Goal: Transaction & Acquisition: Purchase product/service

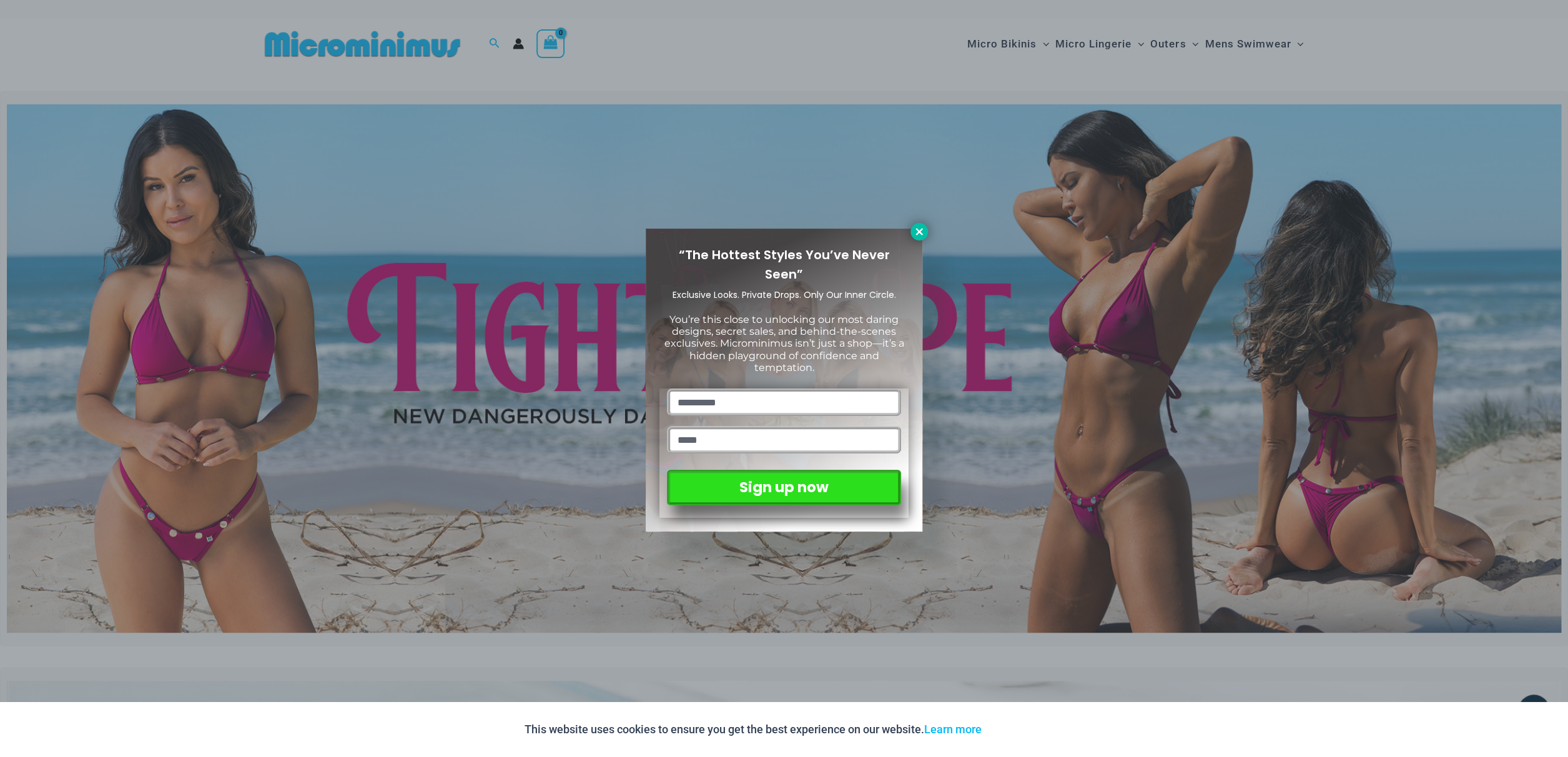
click at [916, 231] on icon at bounding box center [919, 231] width 11 height 11
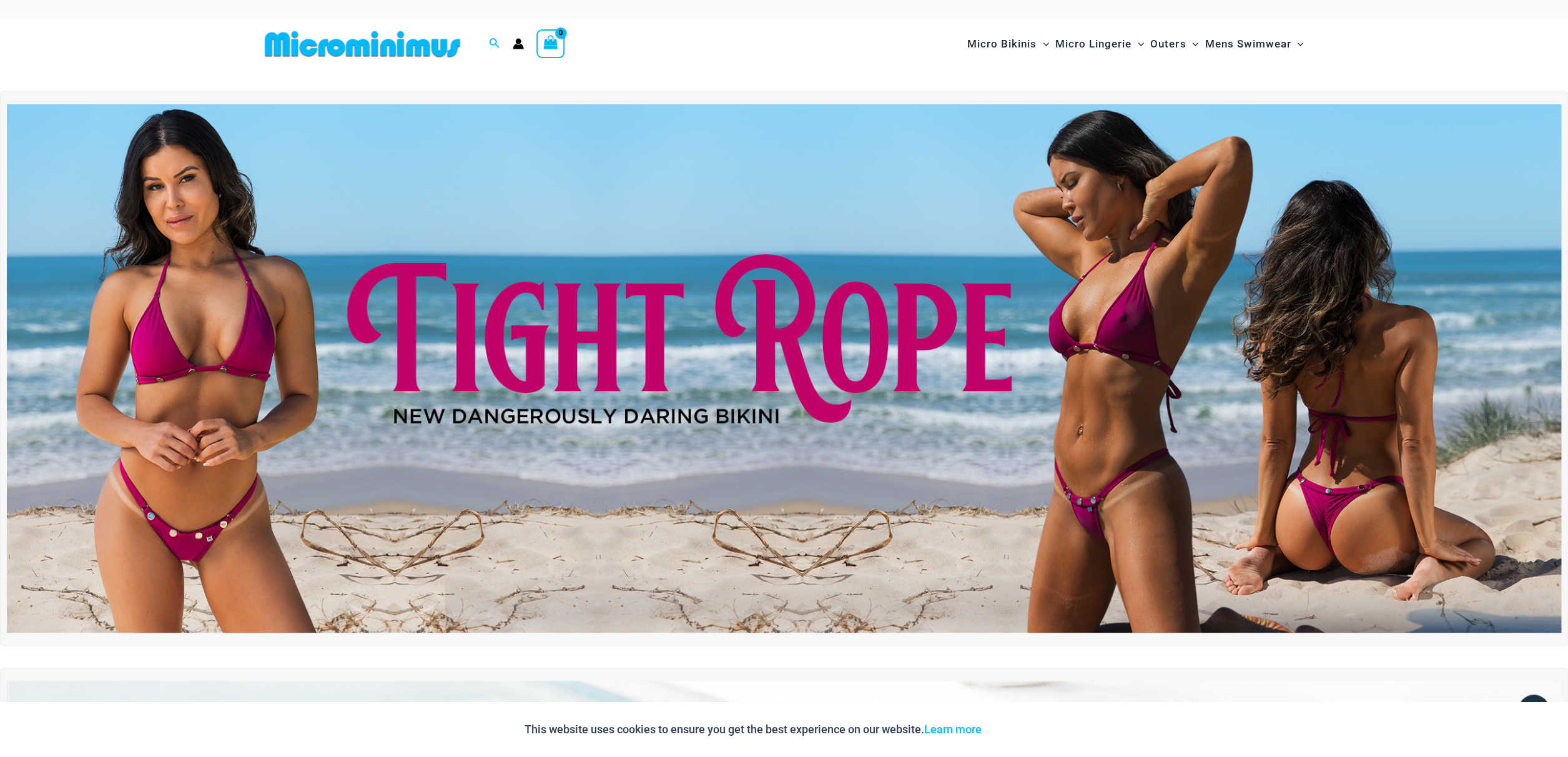
click at [705, 337] on img at bounding box center [784, 368] width 1554 height 528
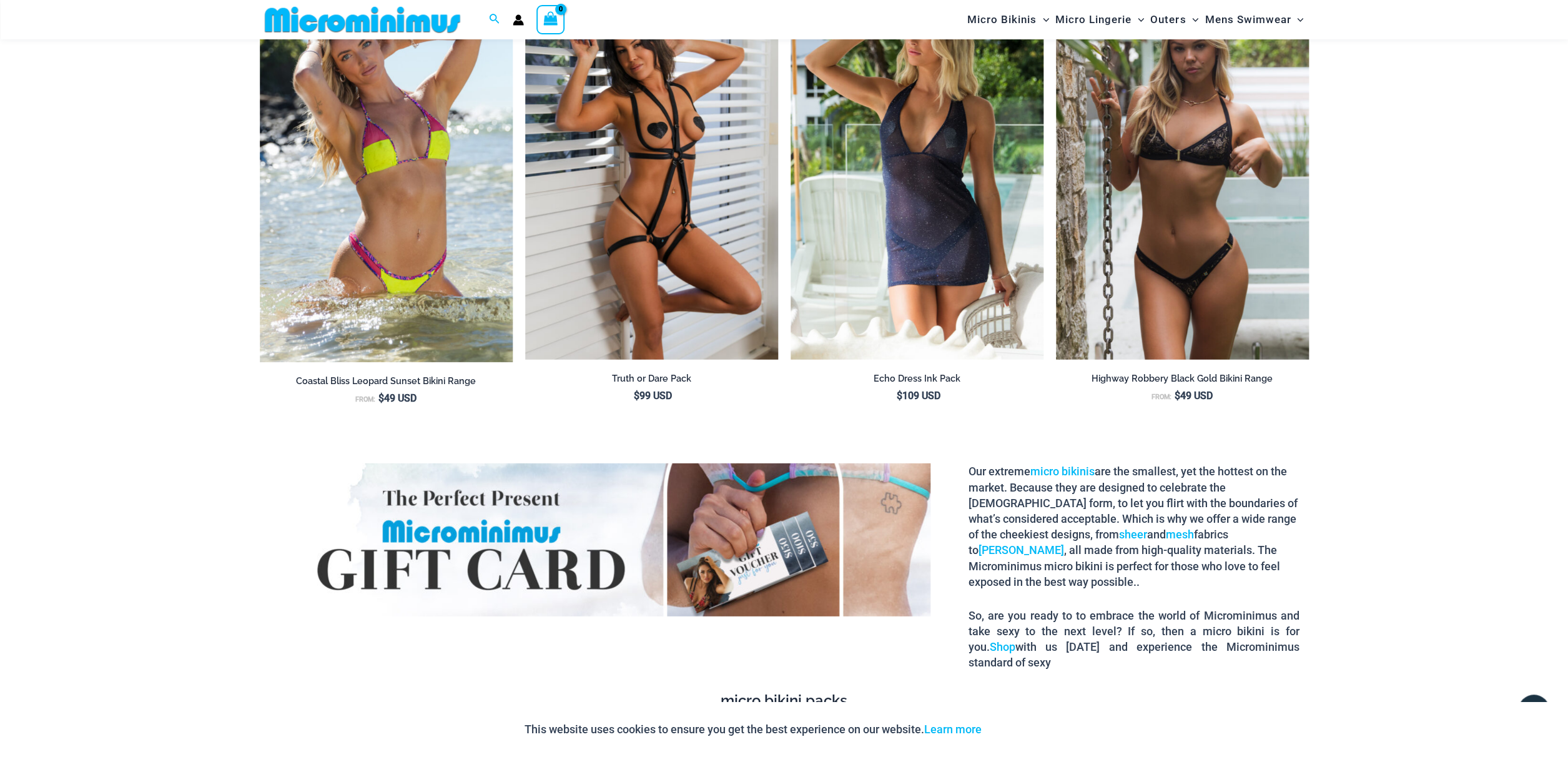
scroll to position [2022, 0]
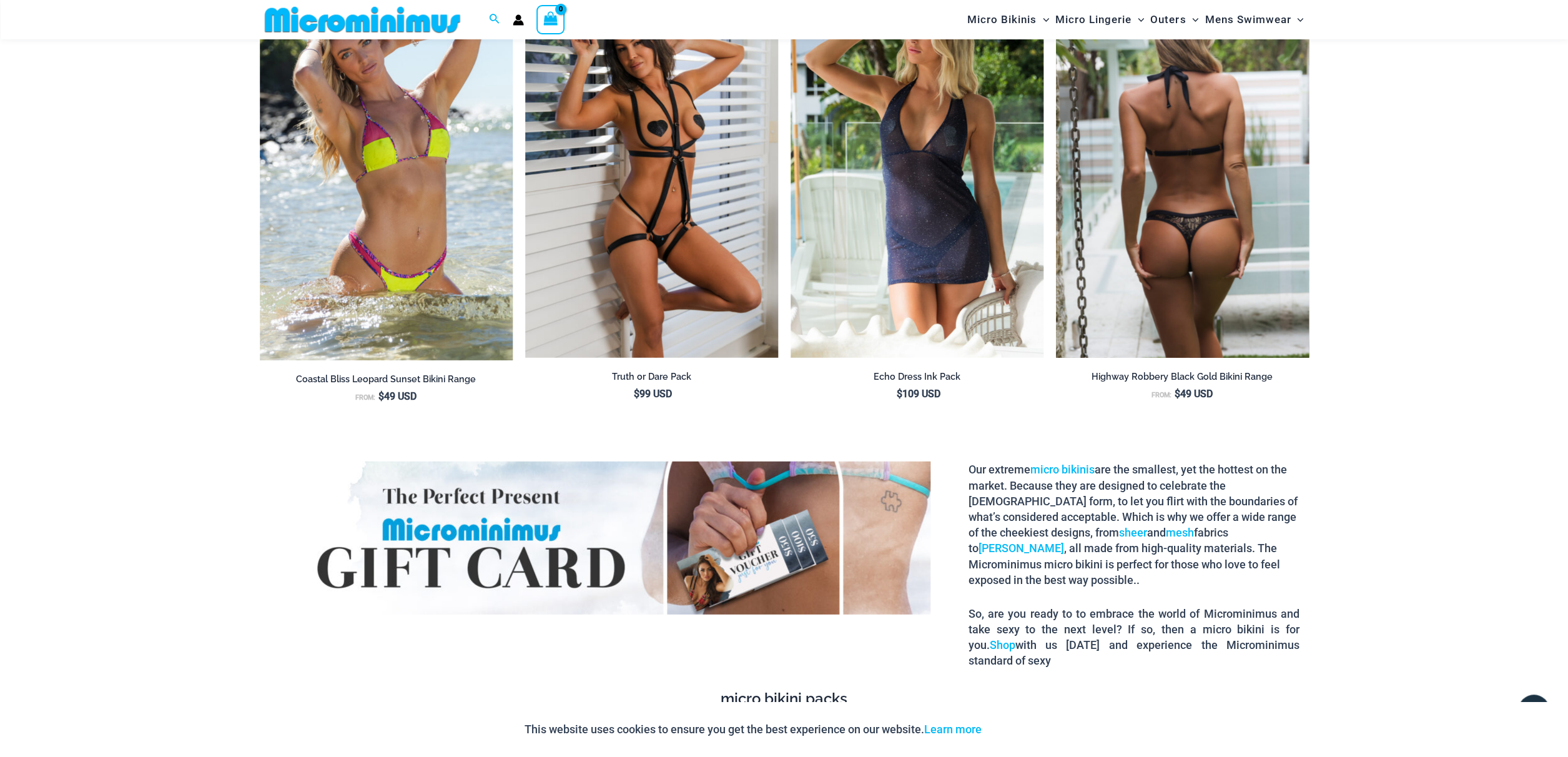
click at [1138, 254] on img at bounding box center [1182, 168] width 253 height 379
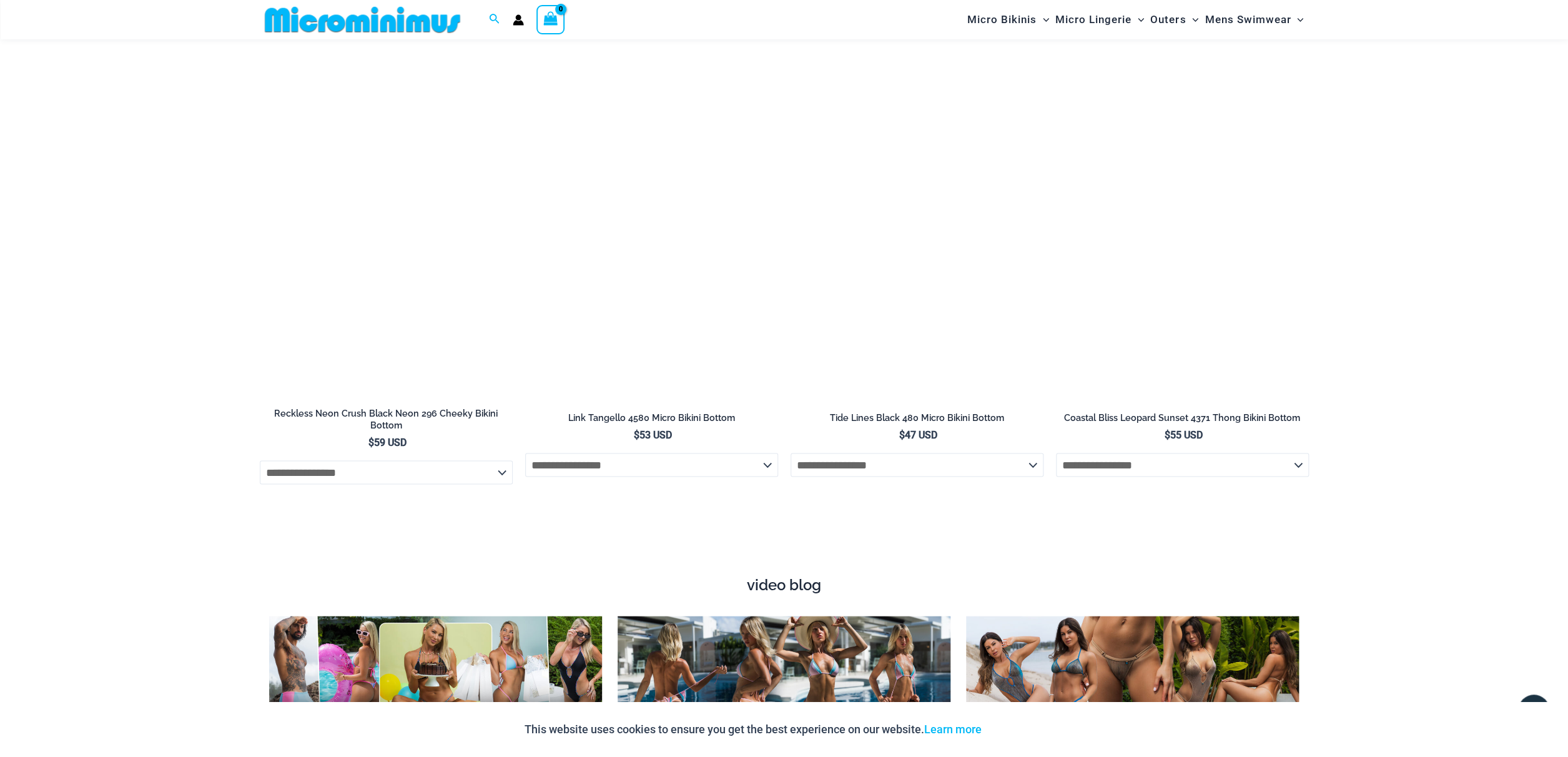
scroll to position [4588, 0]
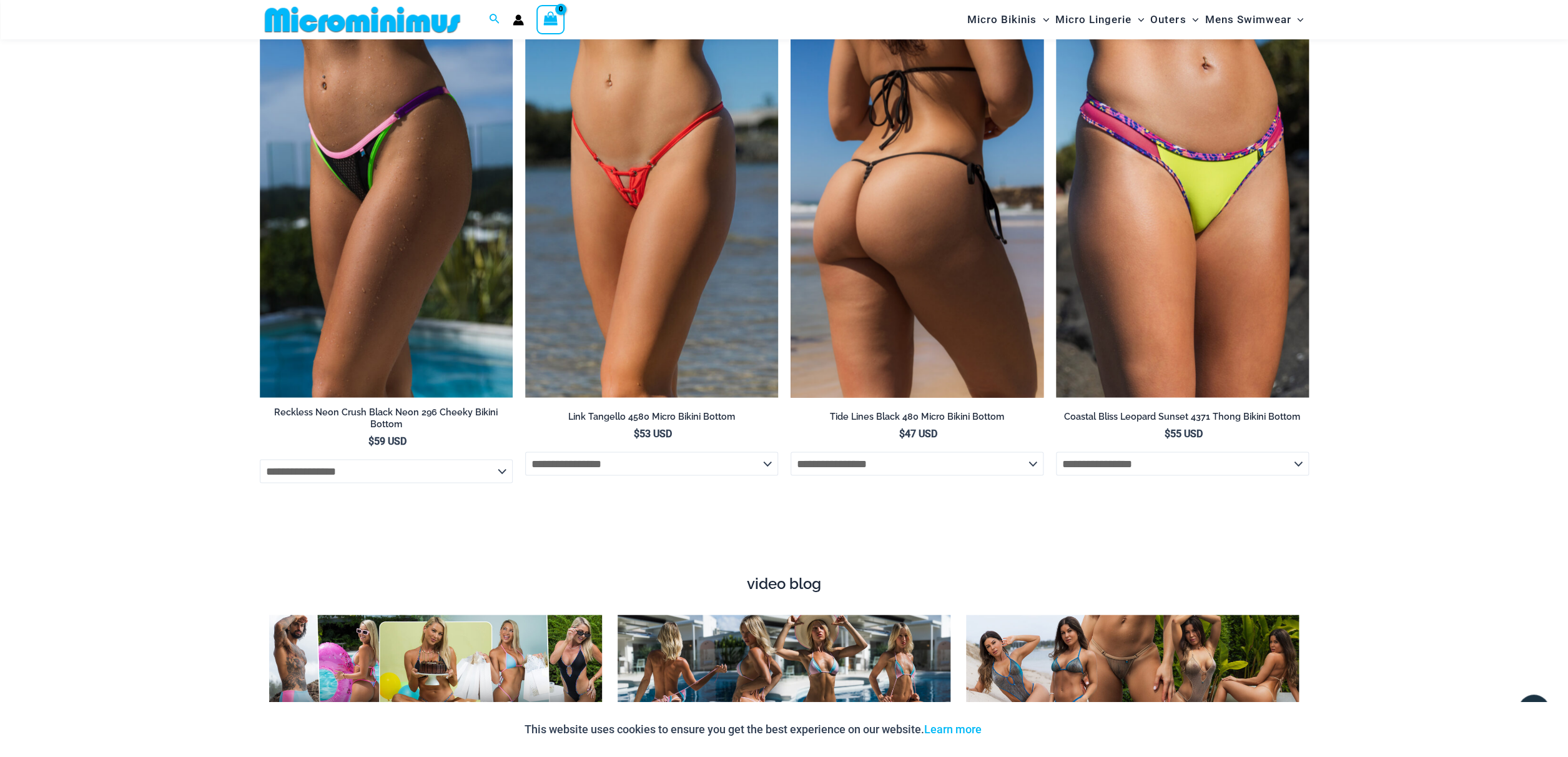
click at [959, 256] on img at bounding box center [917, 207] width 253 height 379
click at [919, 320] on img at bounding box center [917, 206] width 253 height 379
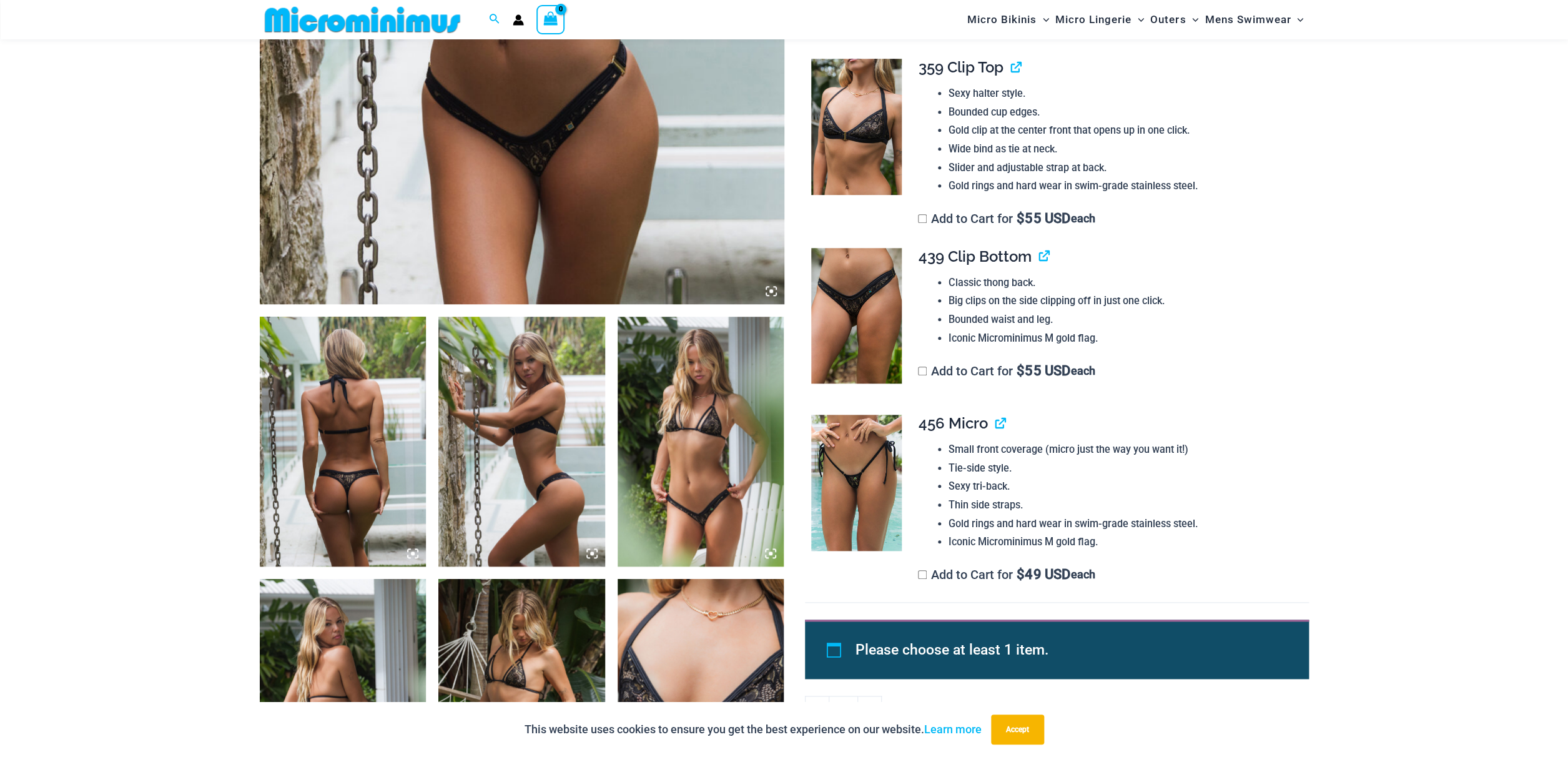
scroll to position [638, 0]
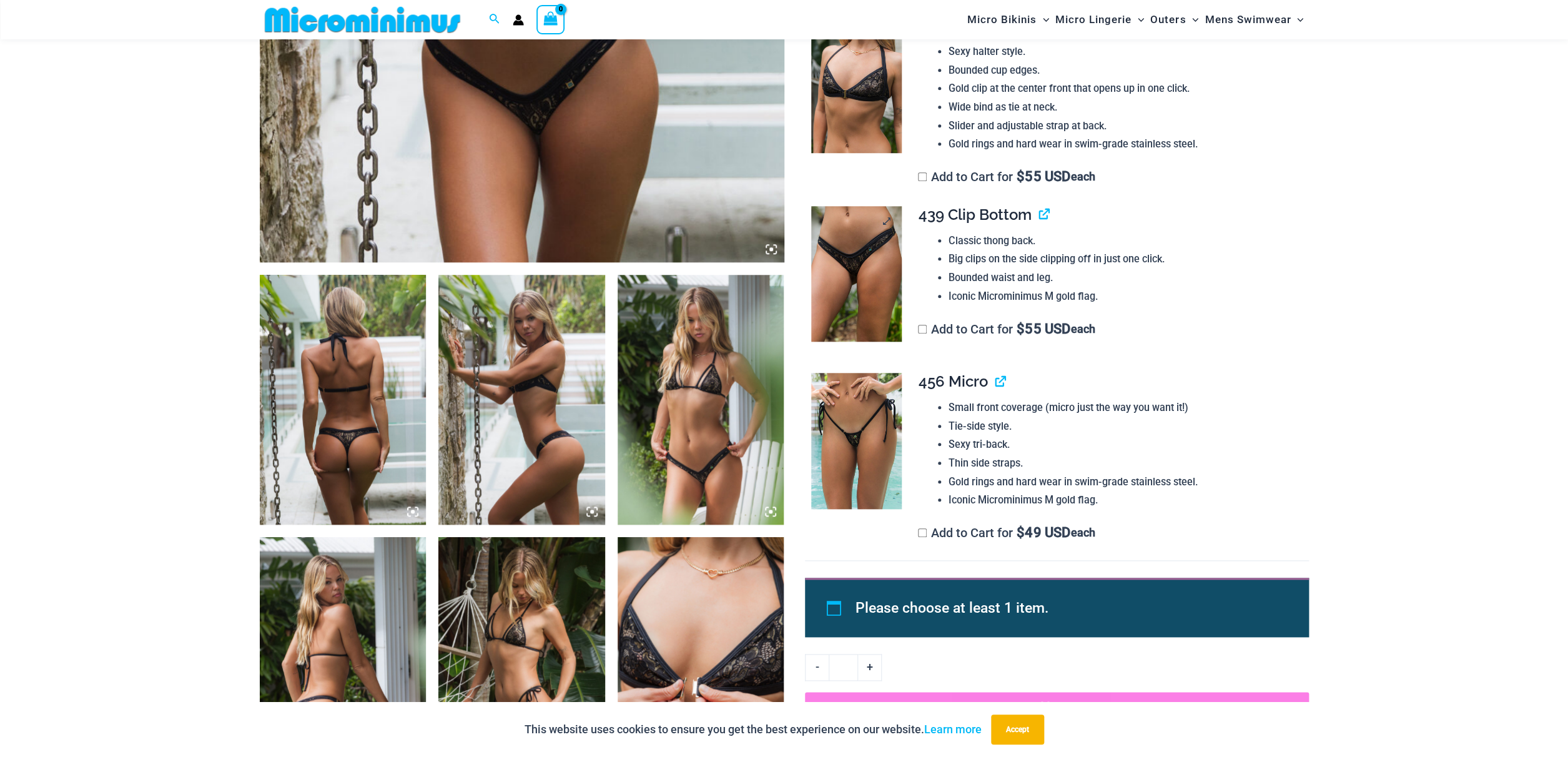
click at [876, 274] on img at bounding box center [856, 274] width 90 height 136
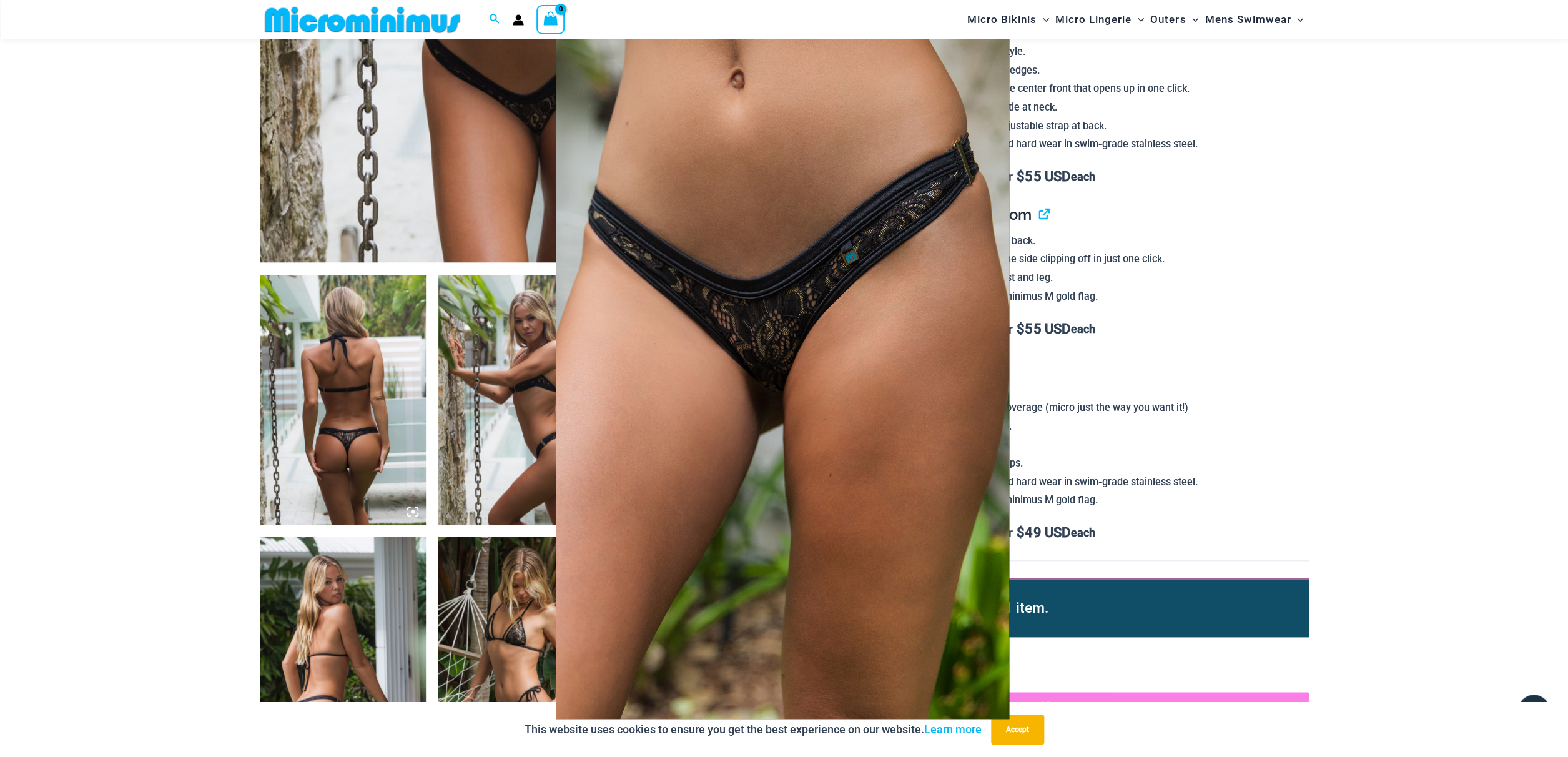
click at [896, 403] on img at bounding box center [782, 378] width 454 height 680
click at [1197, 383] on div at bounding box center [784, 378] width 1568 height 757
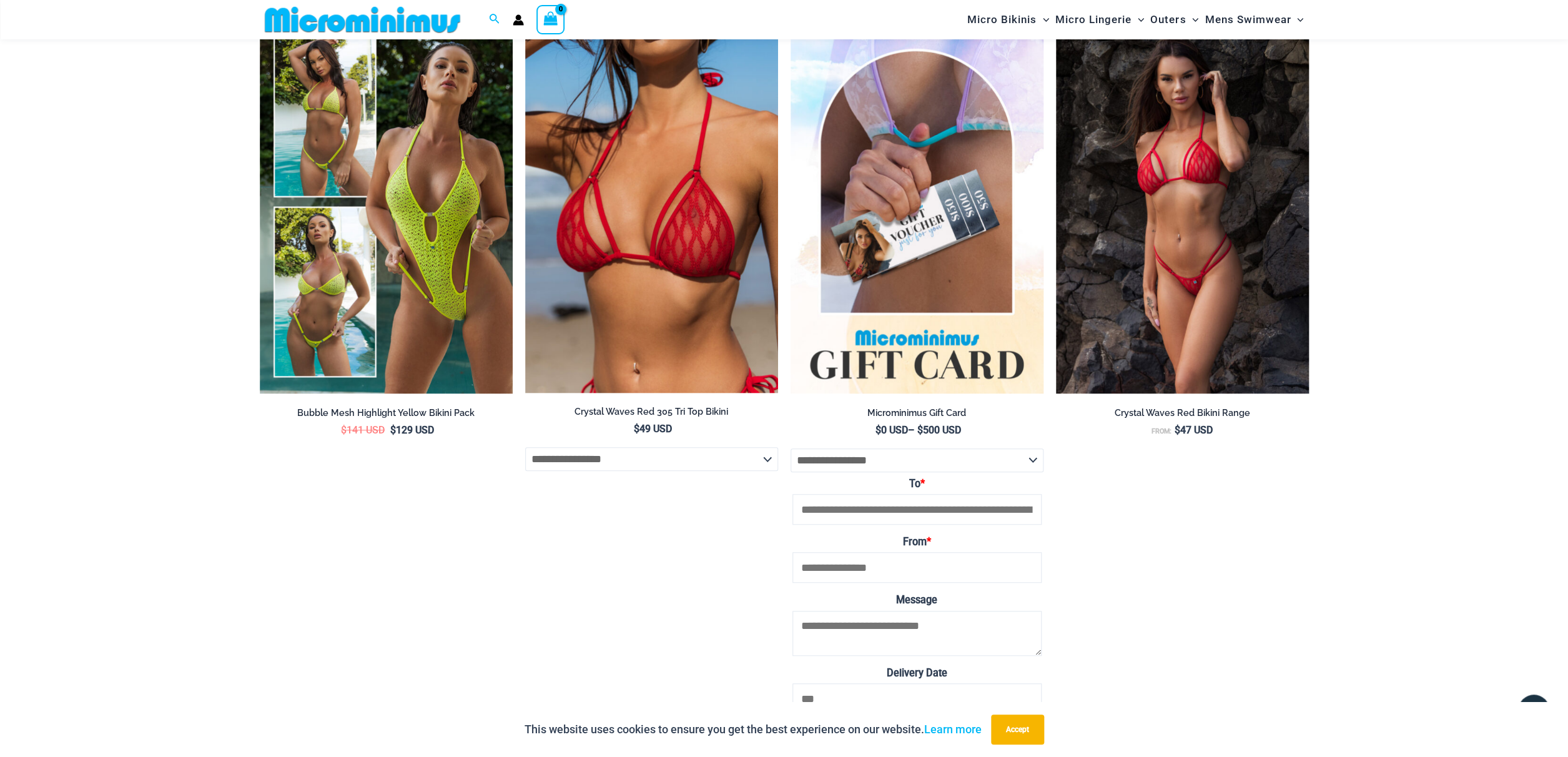
scroll to position [3509, 0]
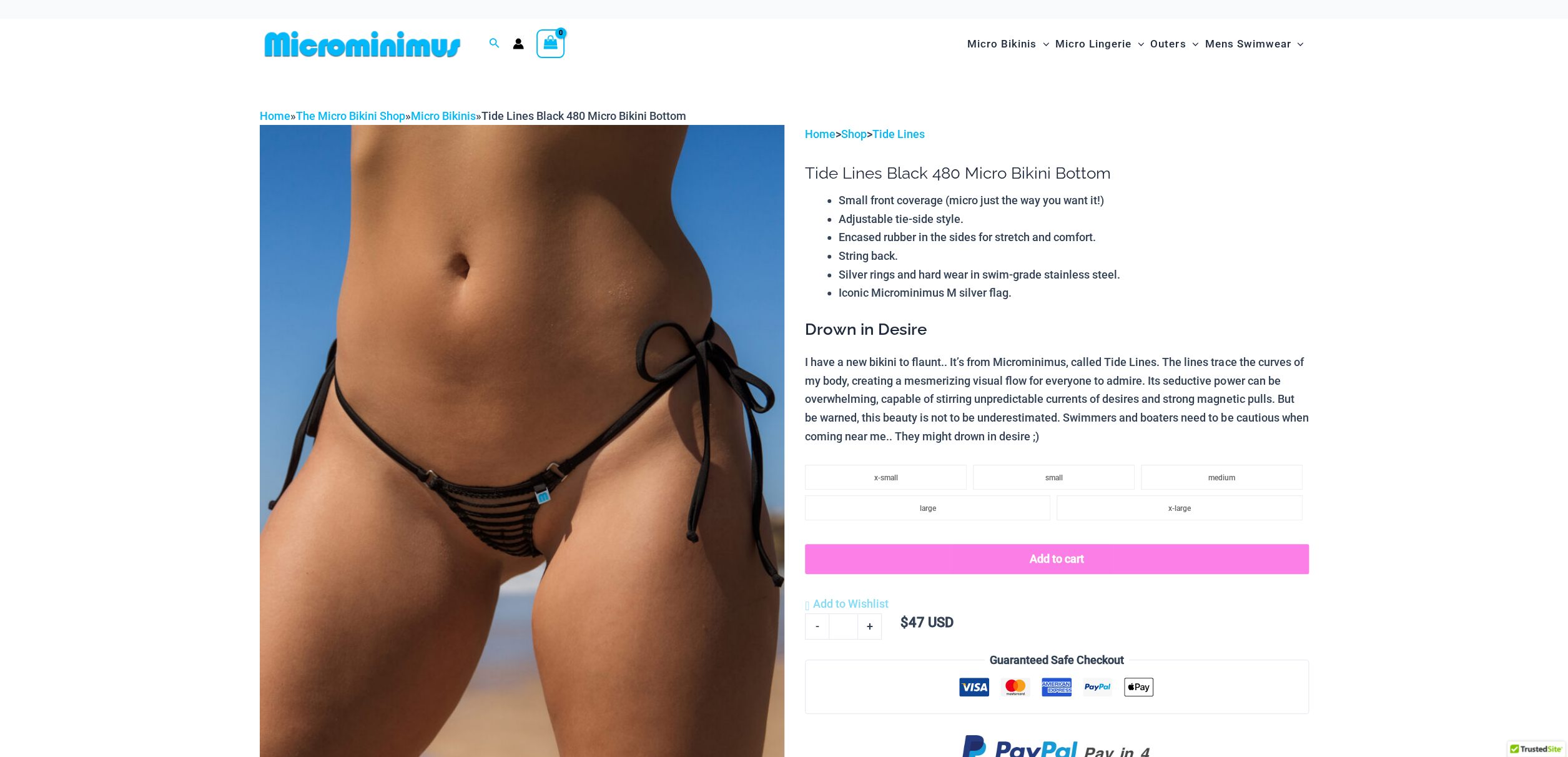
click at [509, 532] on img at bounding box center [522, 518] width 525 height 786
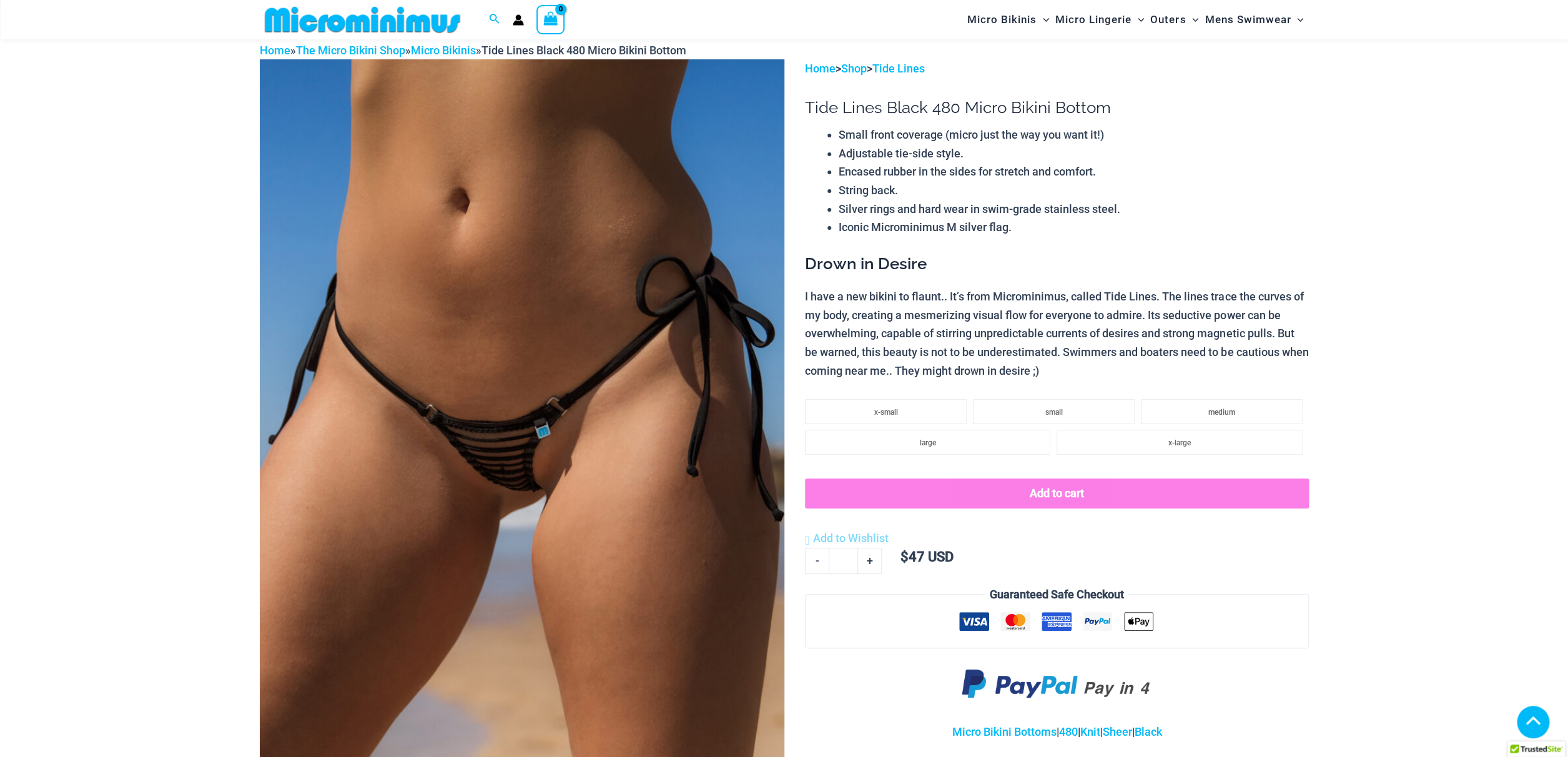
scroll to position [654, 0]
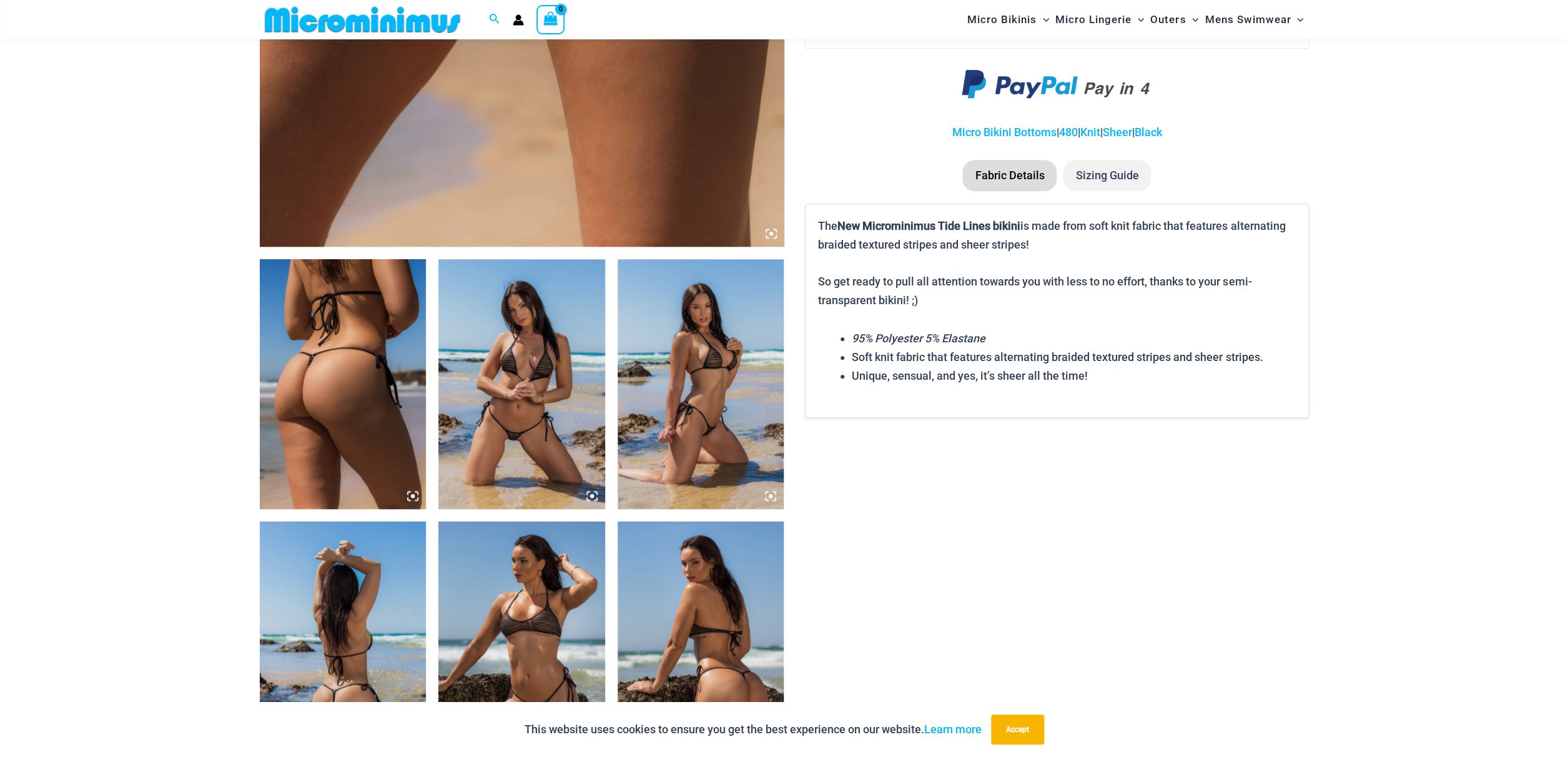
click at [546, 477] on img at bounding box center [522, 384] width 167 height 249
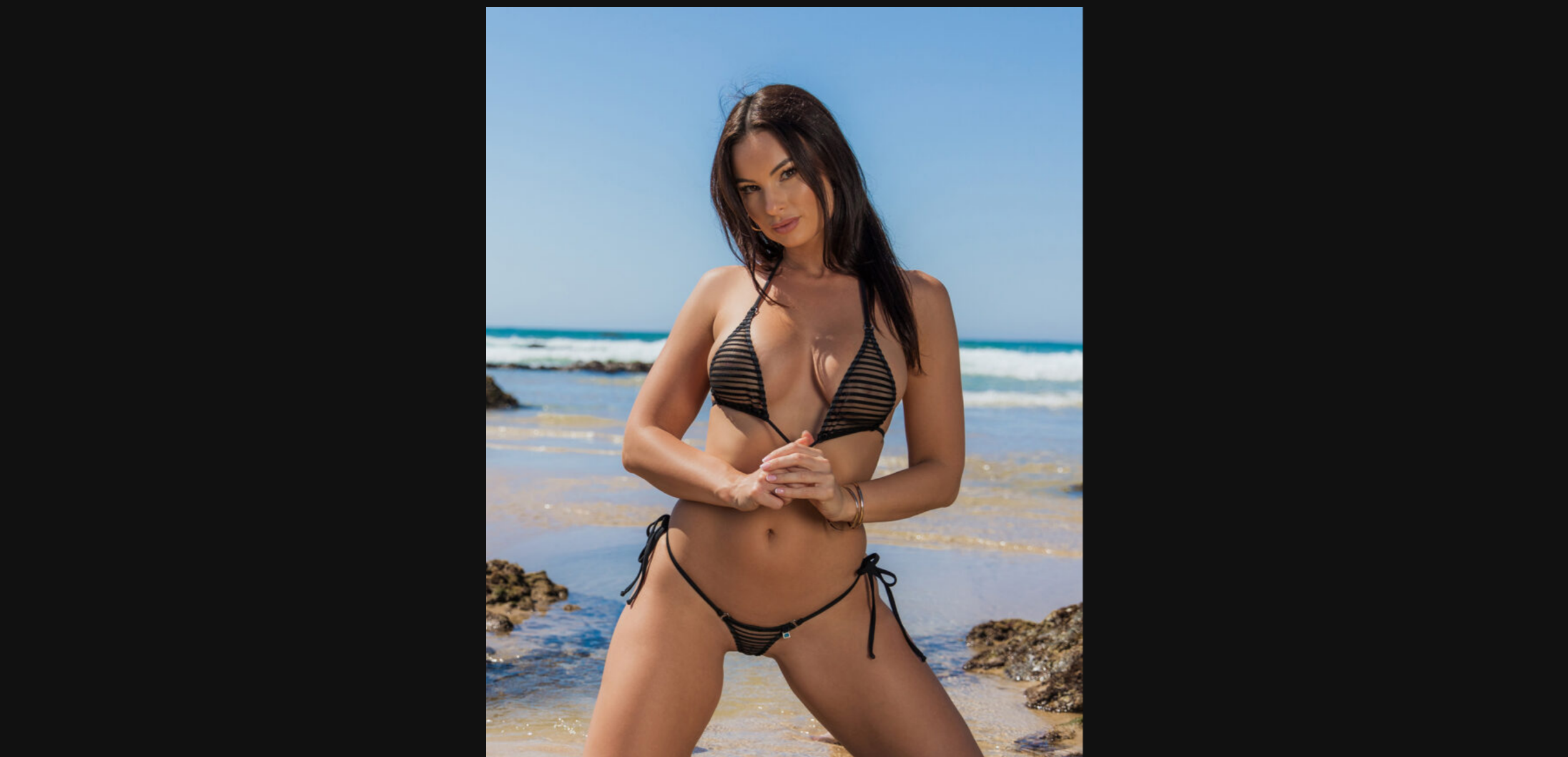
scroll to position [599, 0]
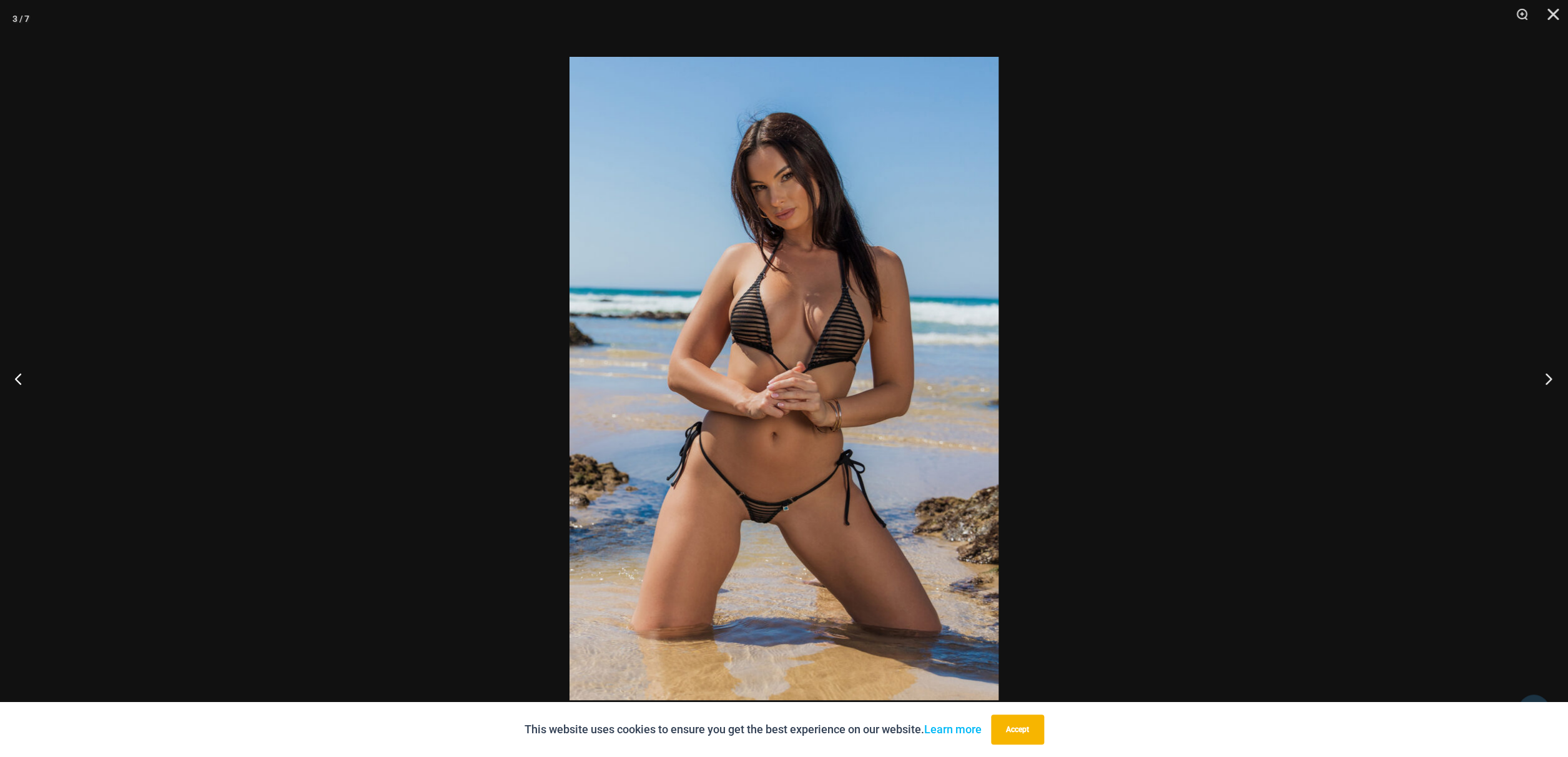
click at [1549, 383] on button "Next" at bounding box center [1545, 378] width 46 height 63
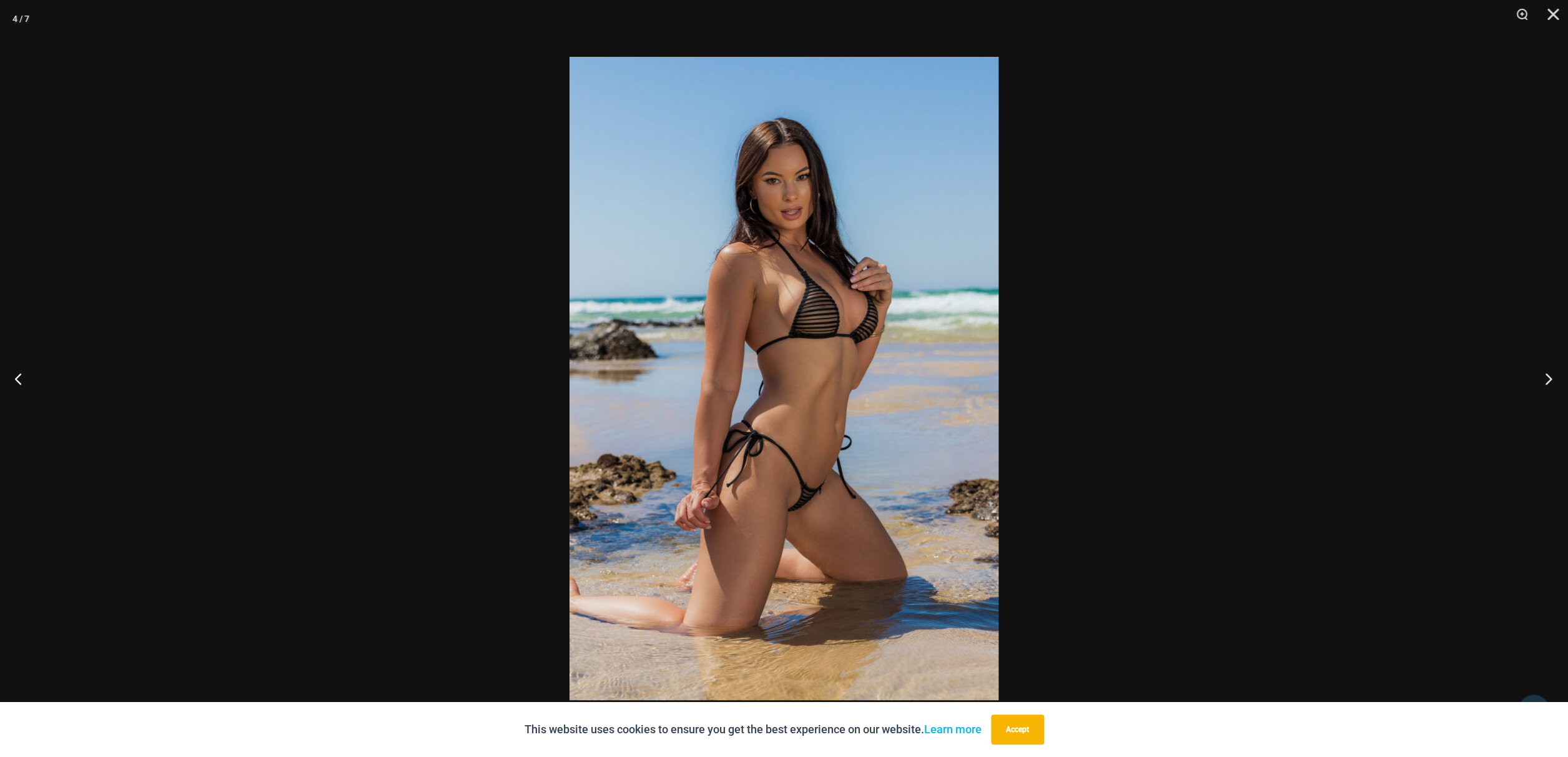
click at [1547, 381] on button "Next" at bounding box center [1545, 378] width 46 height 63
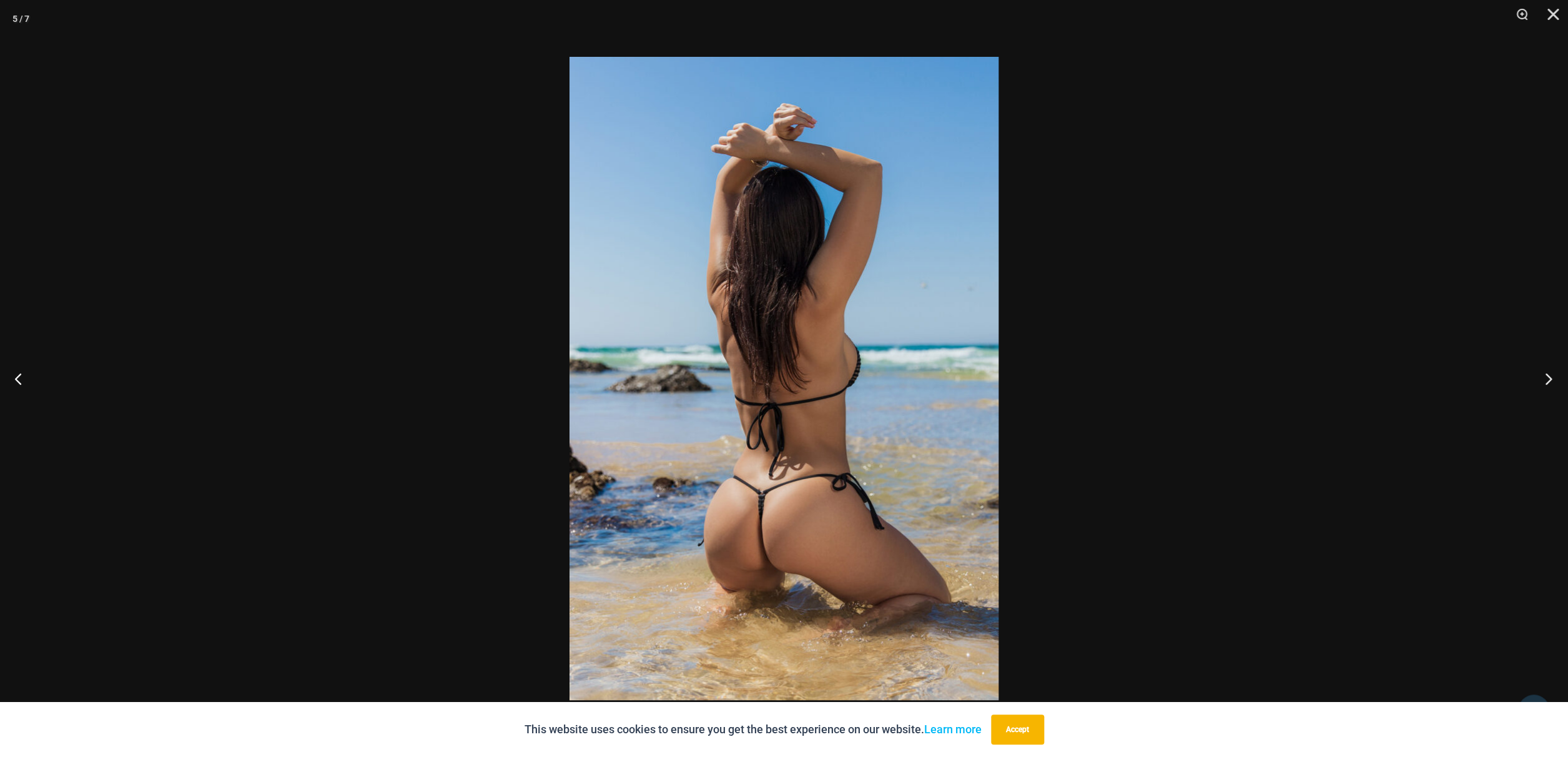
click at [1547, 381] on button "Next" at bounding box center [1545, 378] width 46 height 63
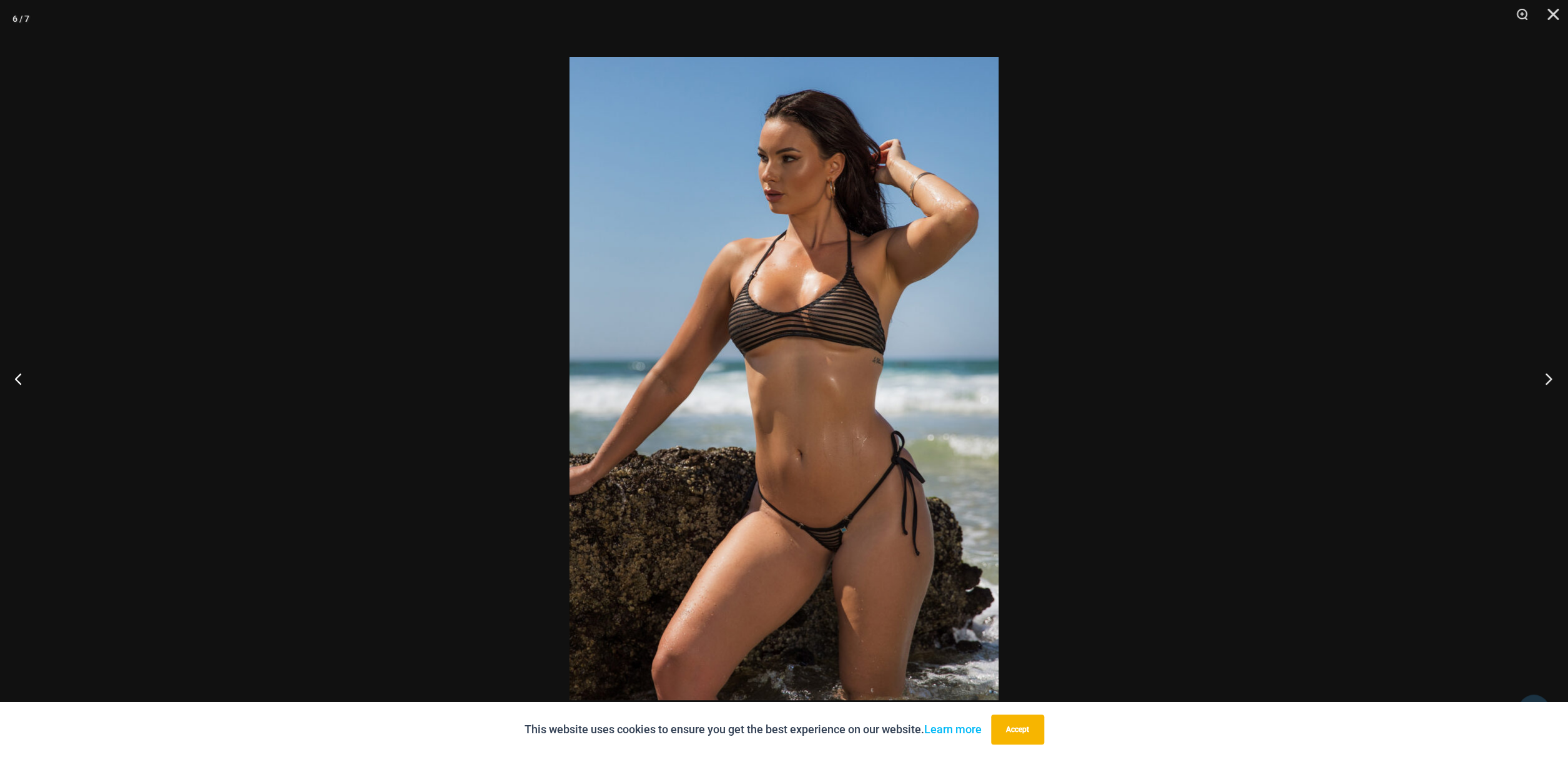
click at [1547, 381] on button "Next" at bounding box center [1545, 378] width 46 height 63
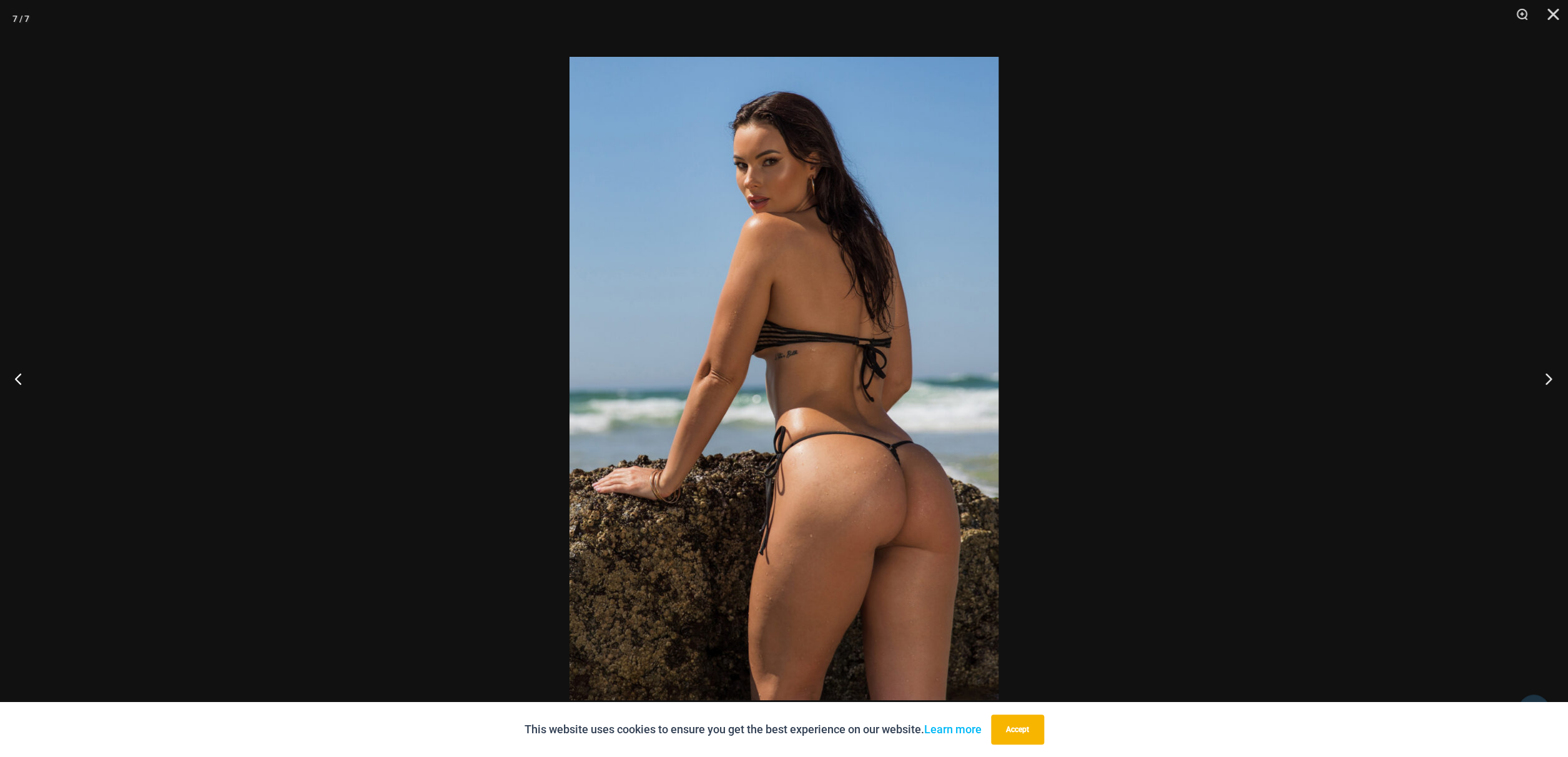
click at [1547, 381] on button "Next" at bounding box center [1545, 378] width 46 height 63
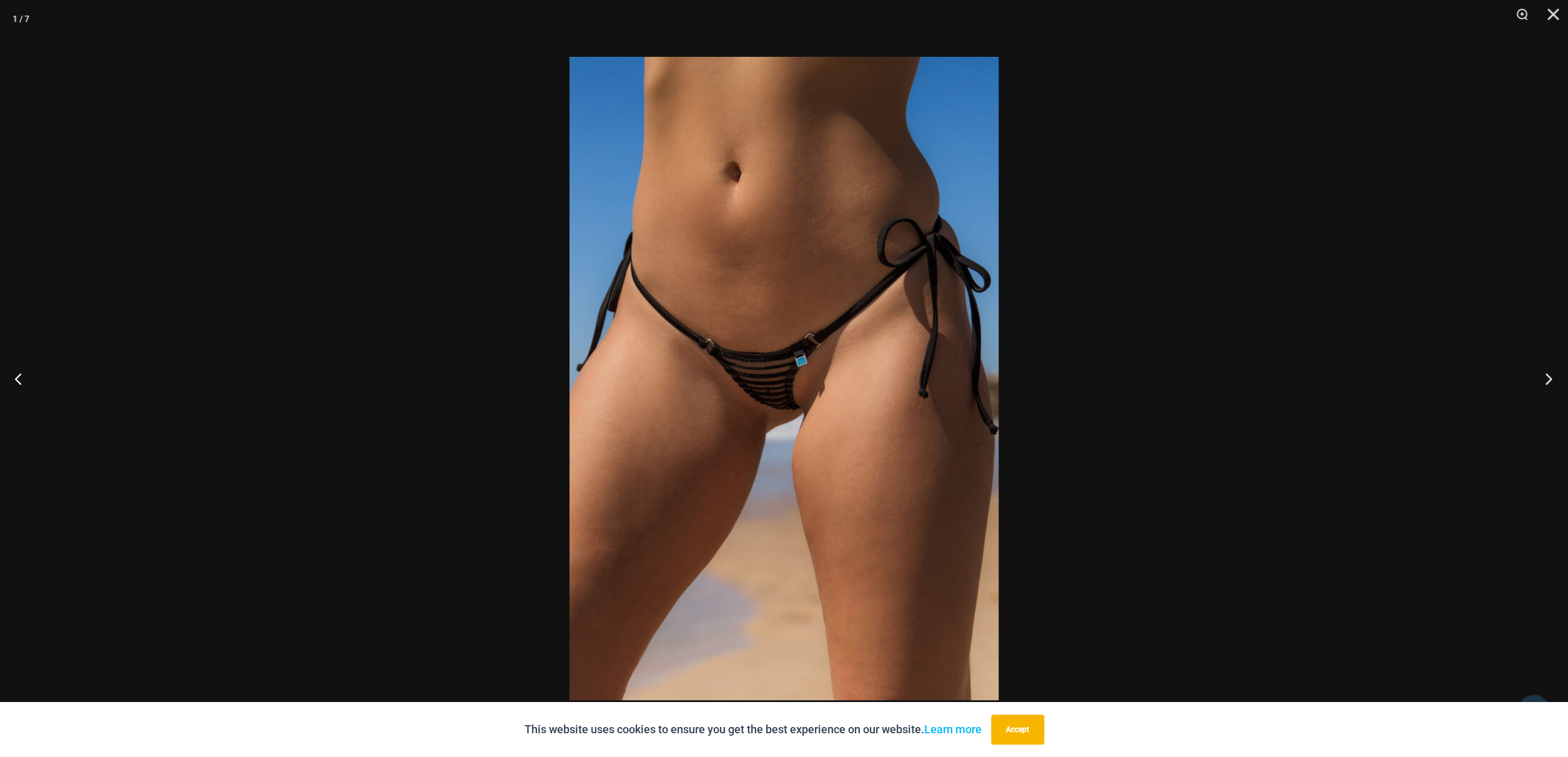
click at [1547, 381] on button "Next" at bounding box center [1545, 378] width 46 height 63
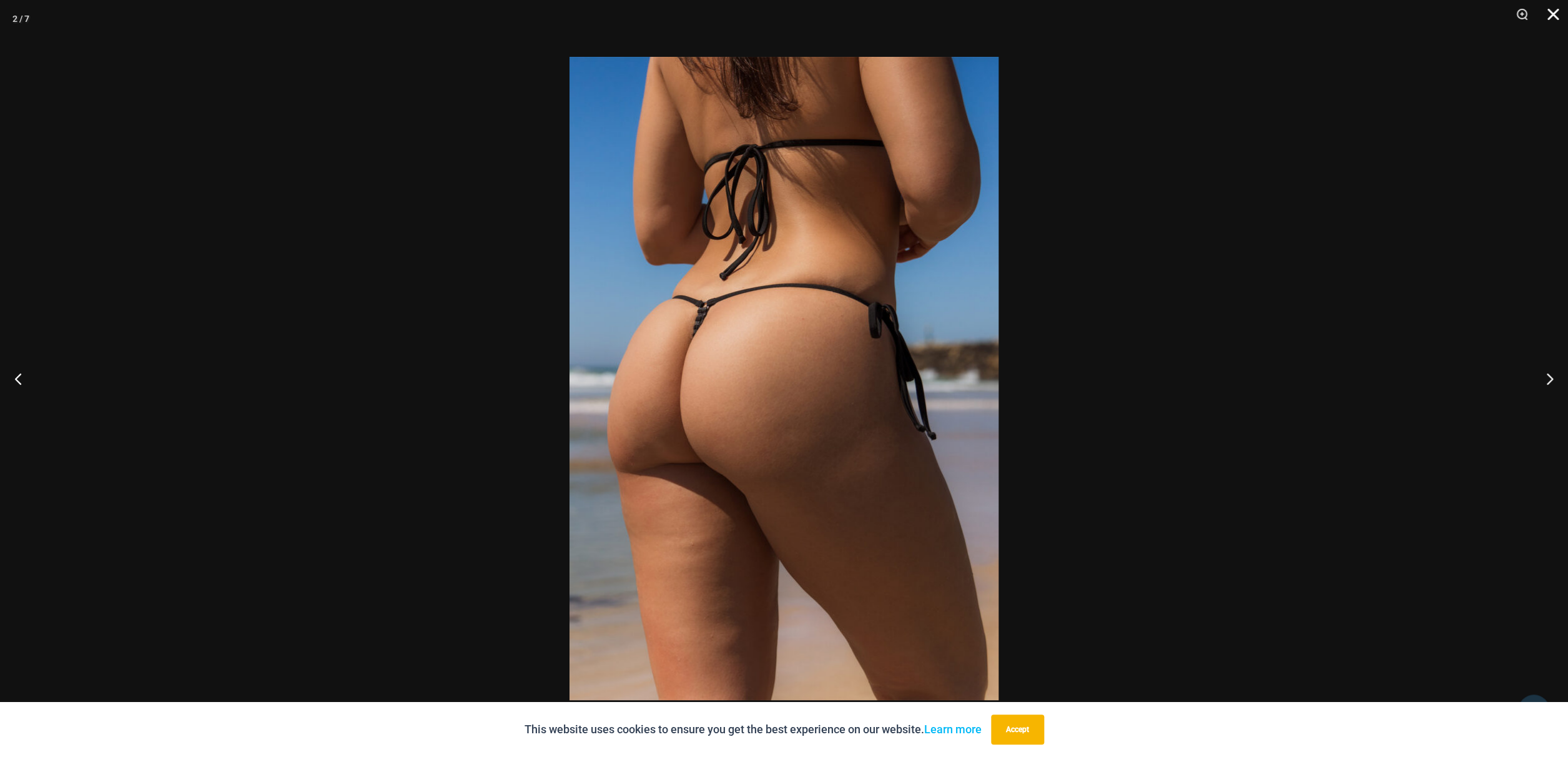
click at [1558, 13] on button "Close" at bounding box center [1549, 19] width 31 height 38
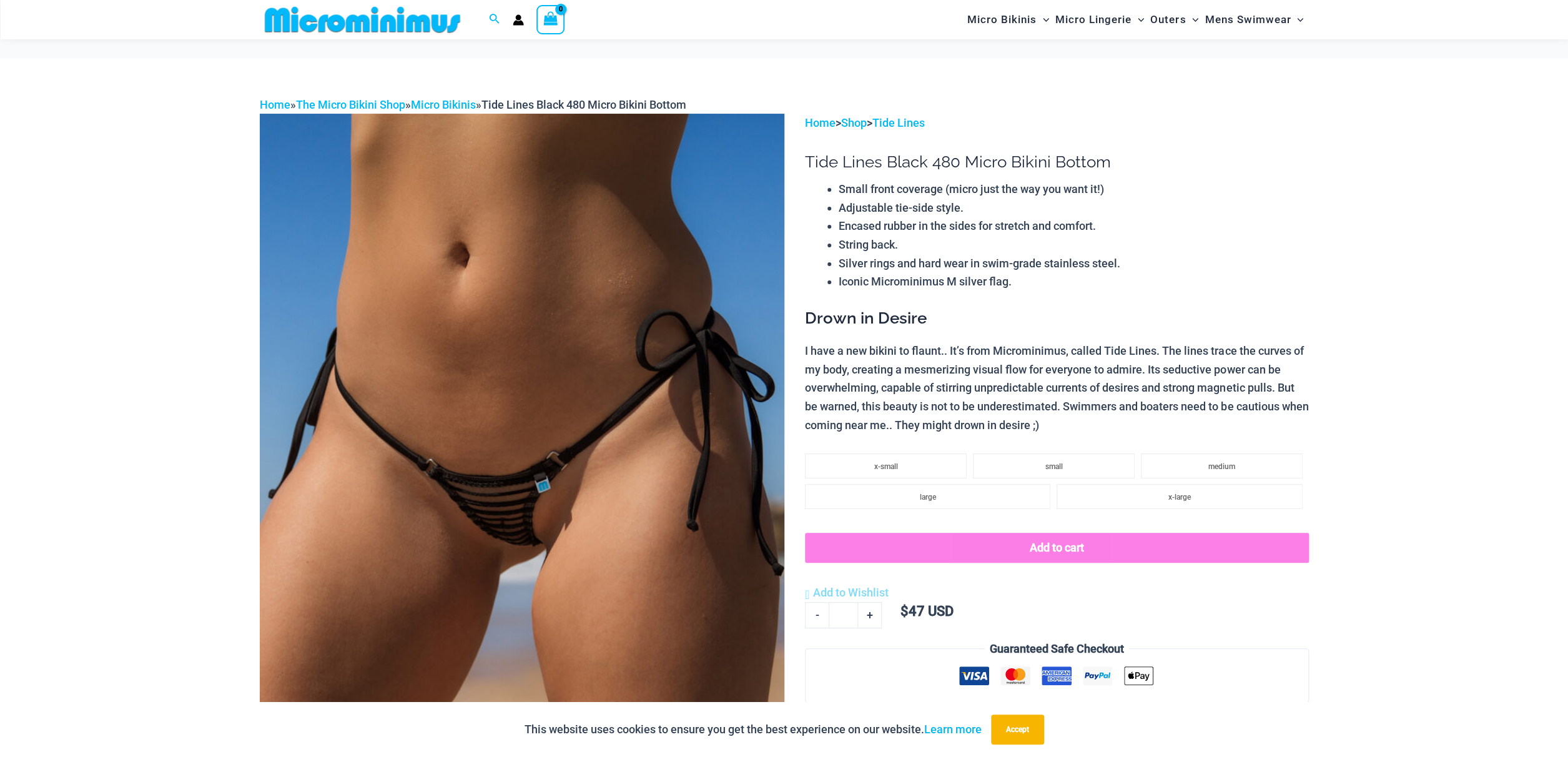
scroll to position [781, 0]
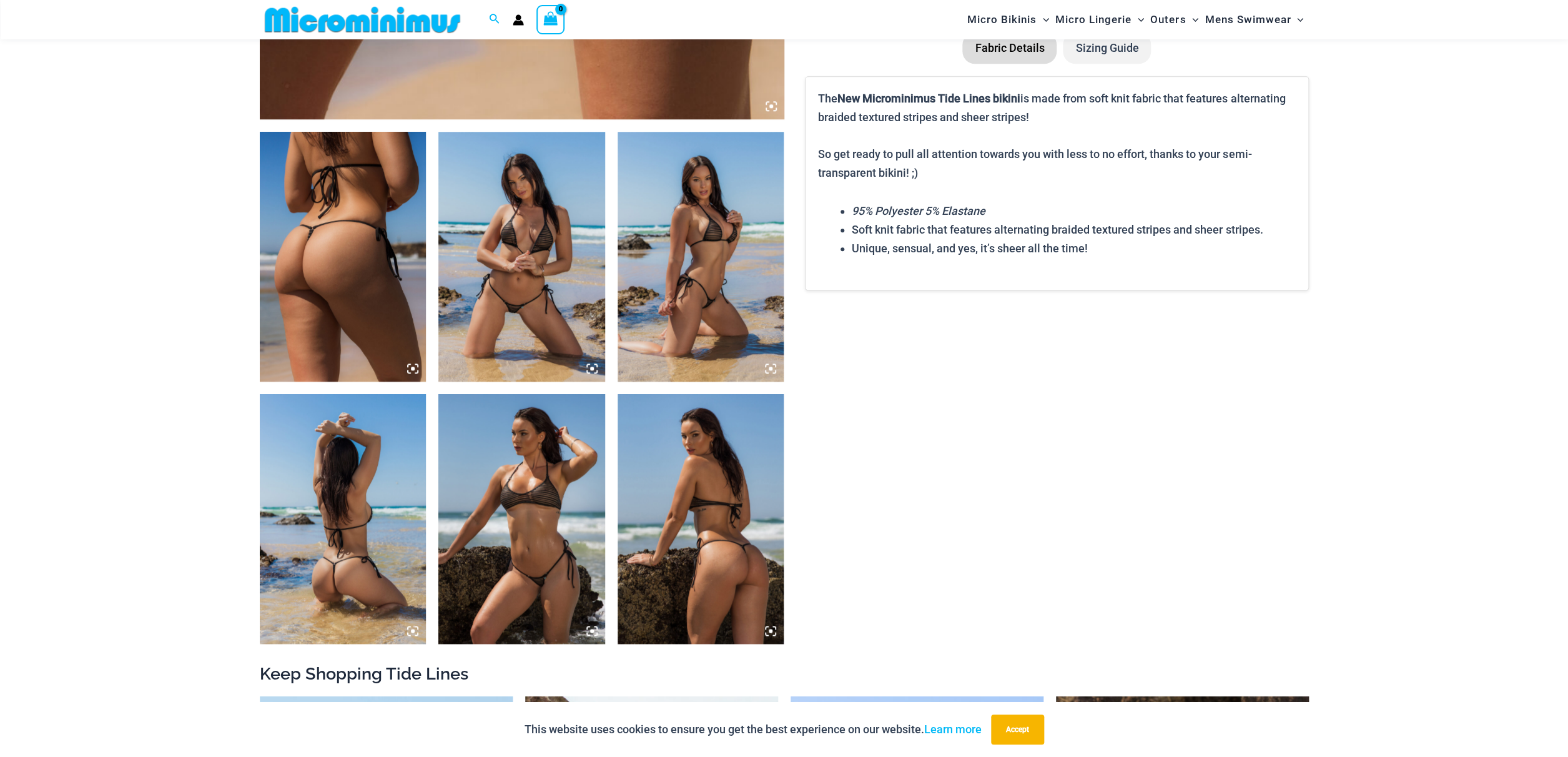
click at [546, 563] on img at bounding box center [522, 519] width 167 height 249
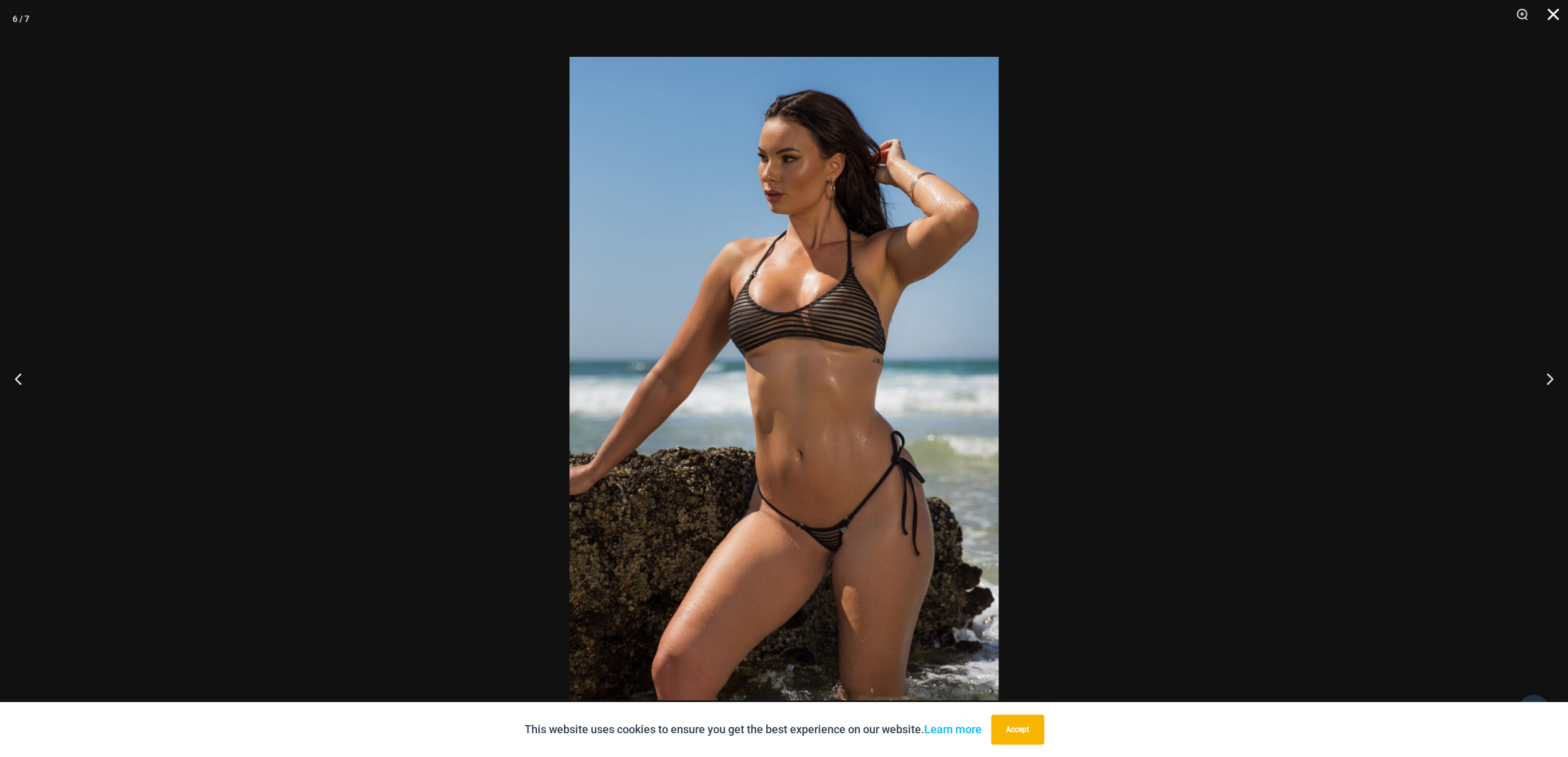
click at [1554, 13] on button "Close" at bounding box center [1549, 19] width 31 height 38
